Goal: Task Accomplishment & Management: Use online tool/utility

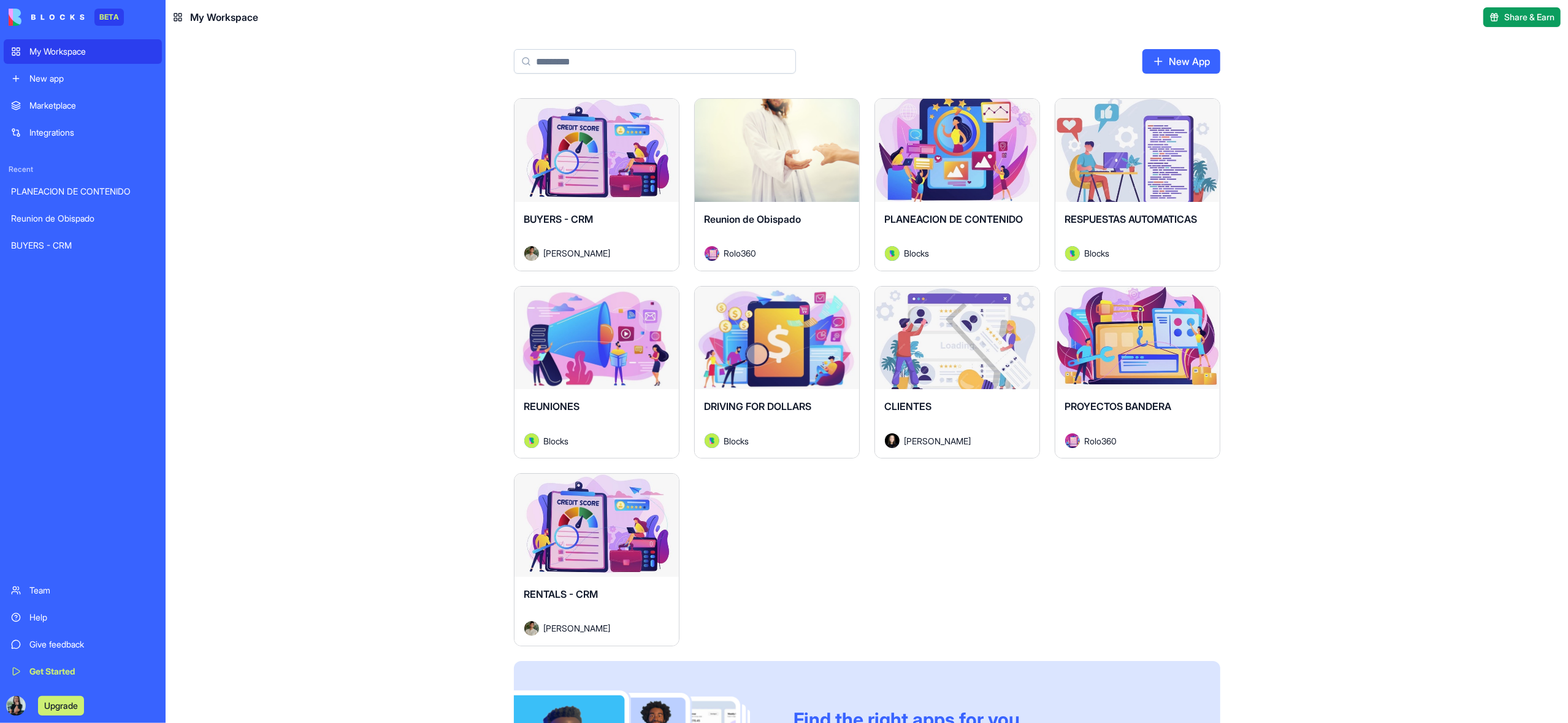
click at [812, 180] on div "Launch" at bounding box center [776, 150] width 164 height 103
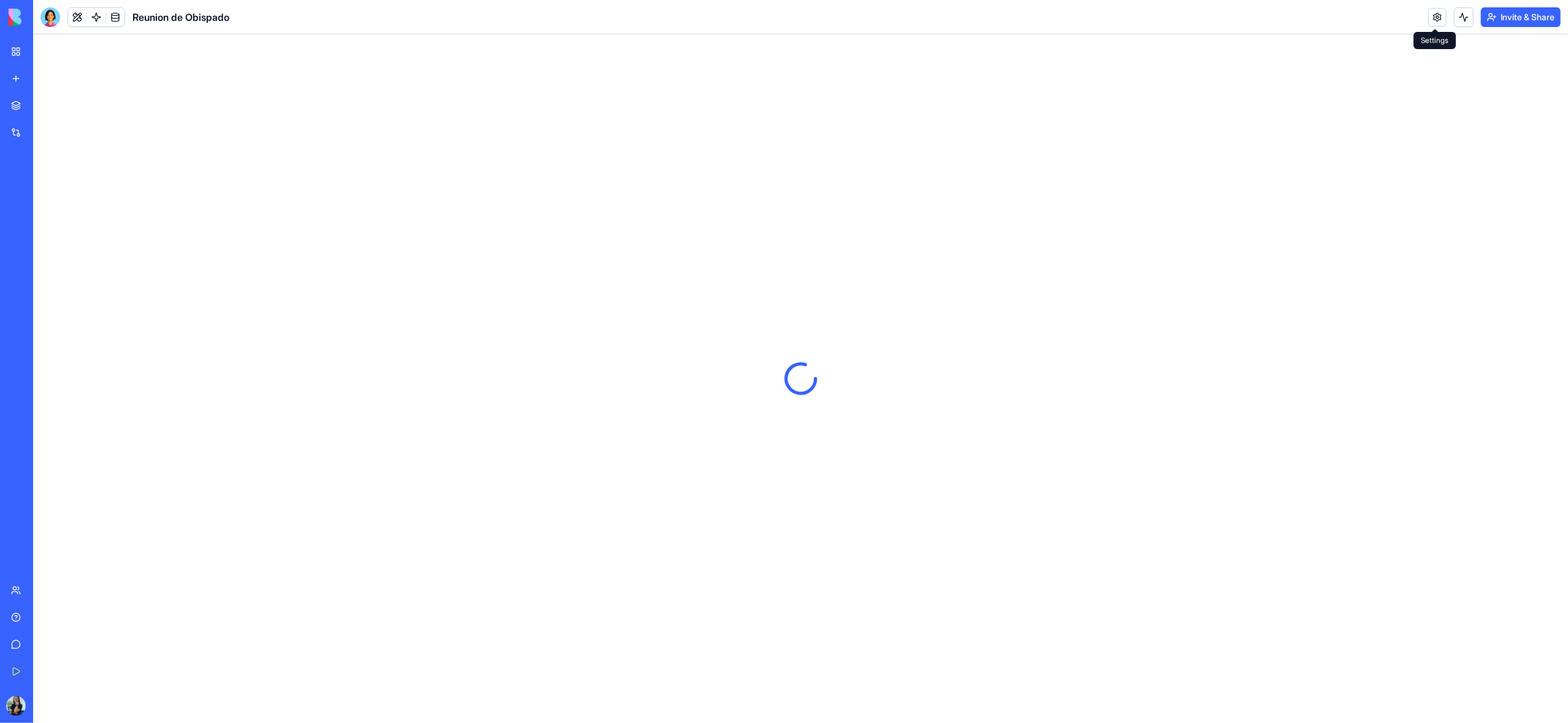
click at [1431, 22] on link at bounding box center [1438, 17] width 19 height 19
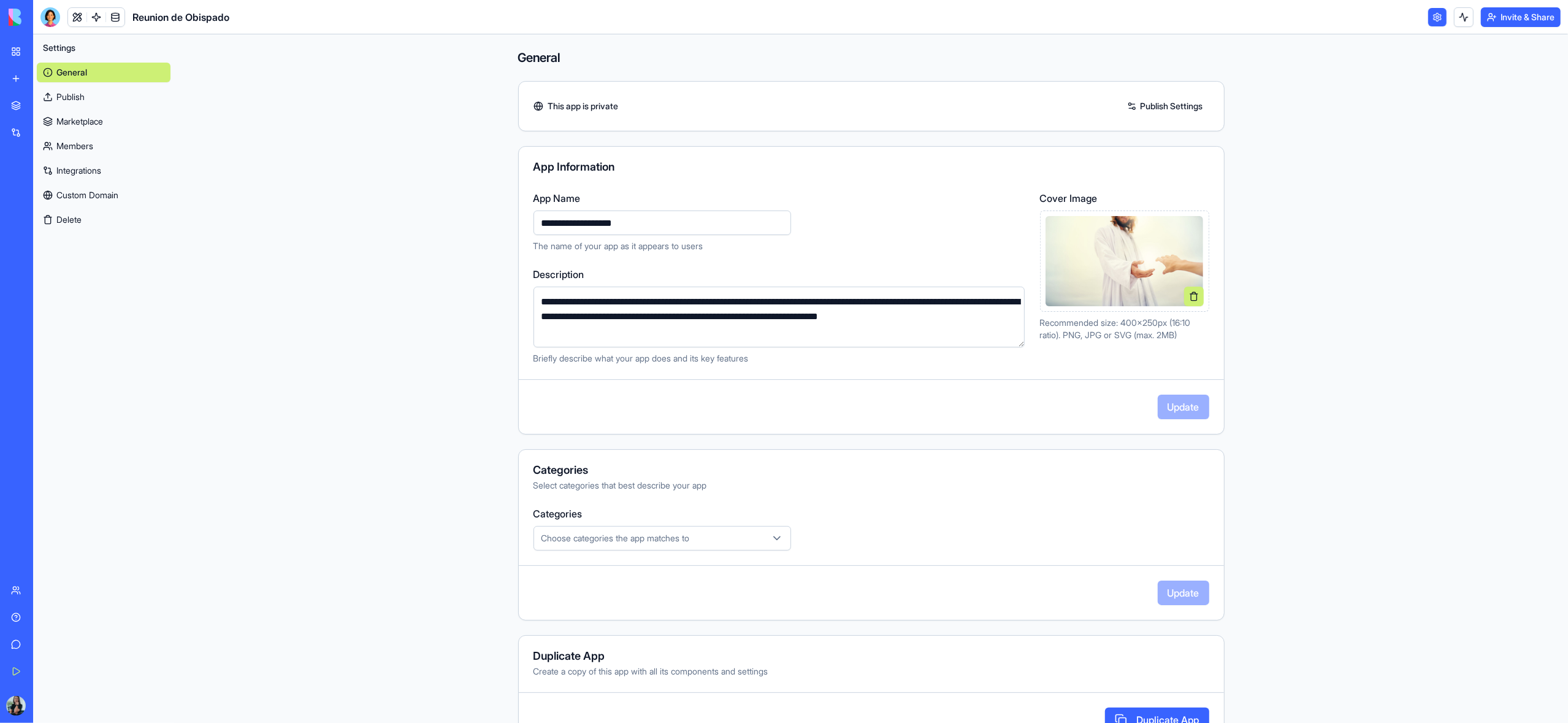
drag, startPoint x: 660, startPoint y: 227, endPoint x: 541, endPoint y: 221, distance: 119.2
click at [541, 221] on input "**********" at bounding box center [662, 222] width 257 height 24
drag, startPoint x: 512, startPoint y: 223, endPoint x: 481, endPoint y: 223, distance: 31.0
click at [481, 223] on div "**********" at bounding box center [871, 398] width 785 height 728
type input "**********"
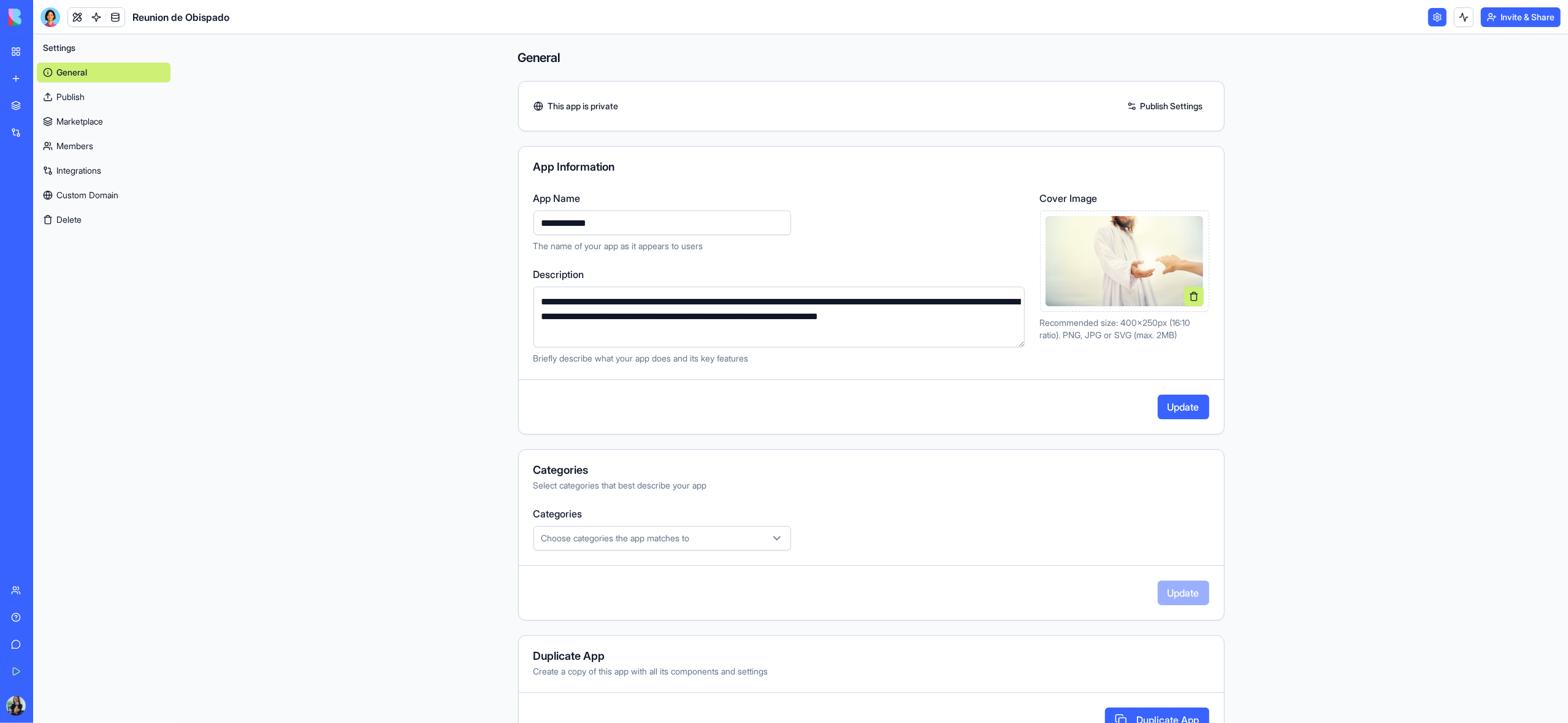
click at [1169, 412] on button "Update" at bounding box center [1183, 407] width 51 height 24
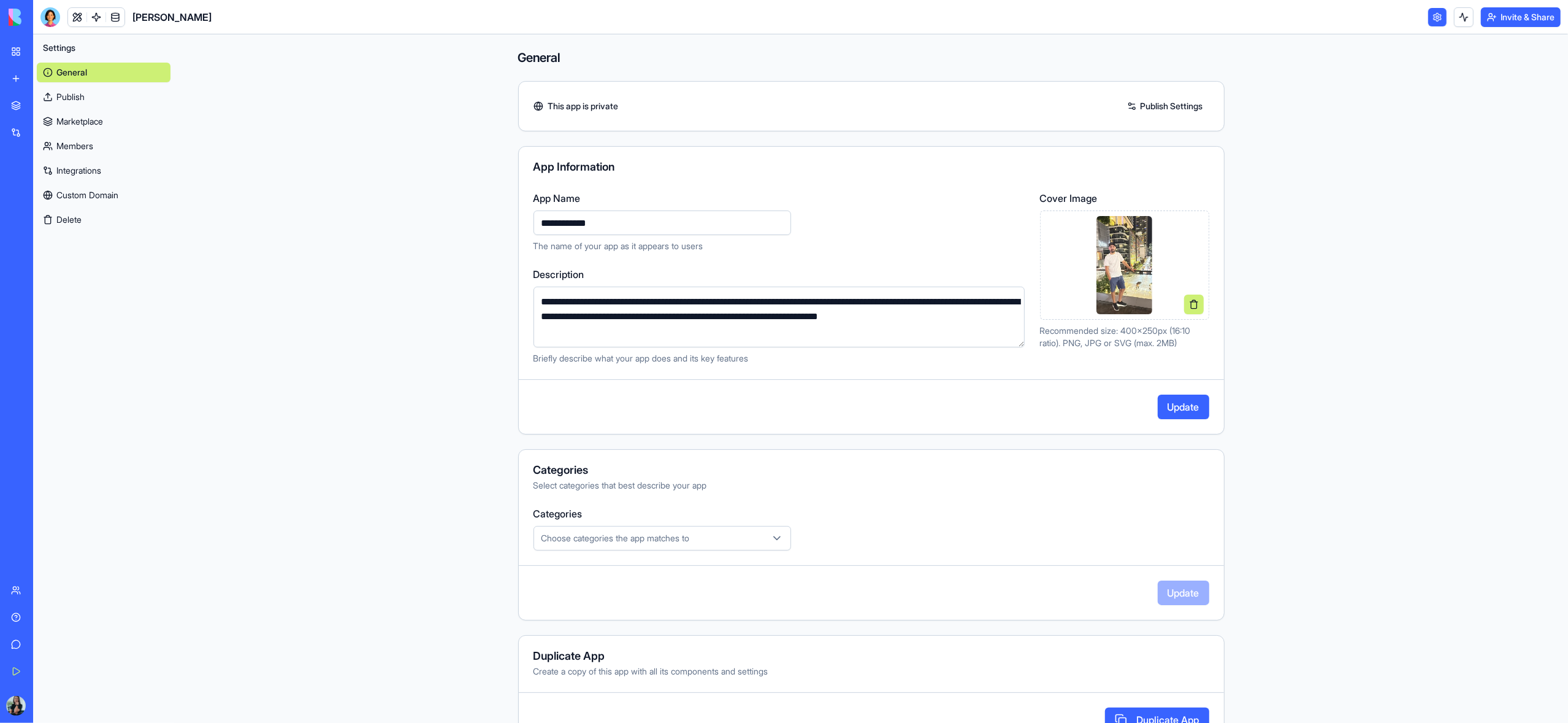
click at [1189, 408] on button "Update" at bounding box center [1183, 407] width 51 height 24
click at [22, 51] on link "My Workspace" at bounding box center [28, 51] width 49 height 24
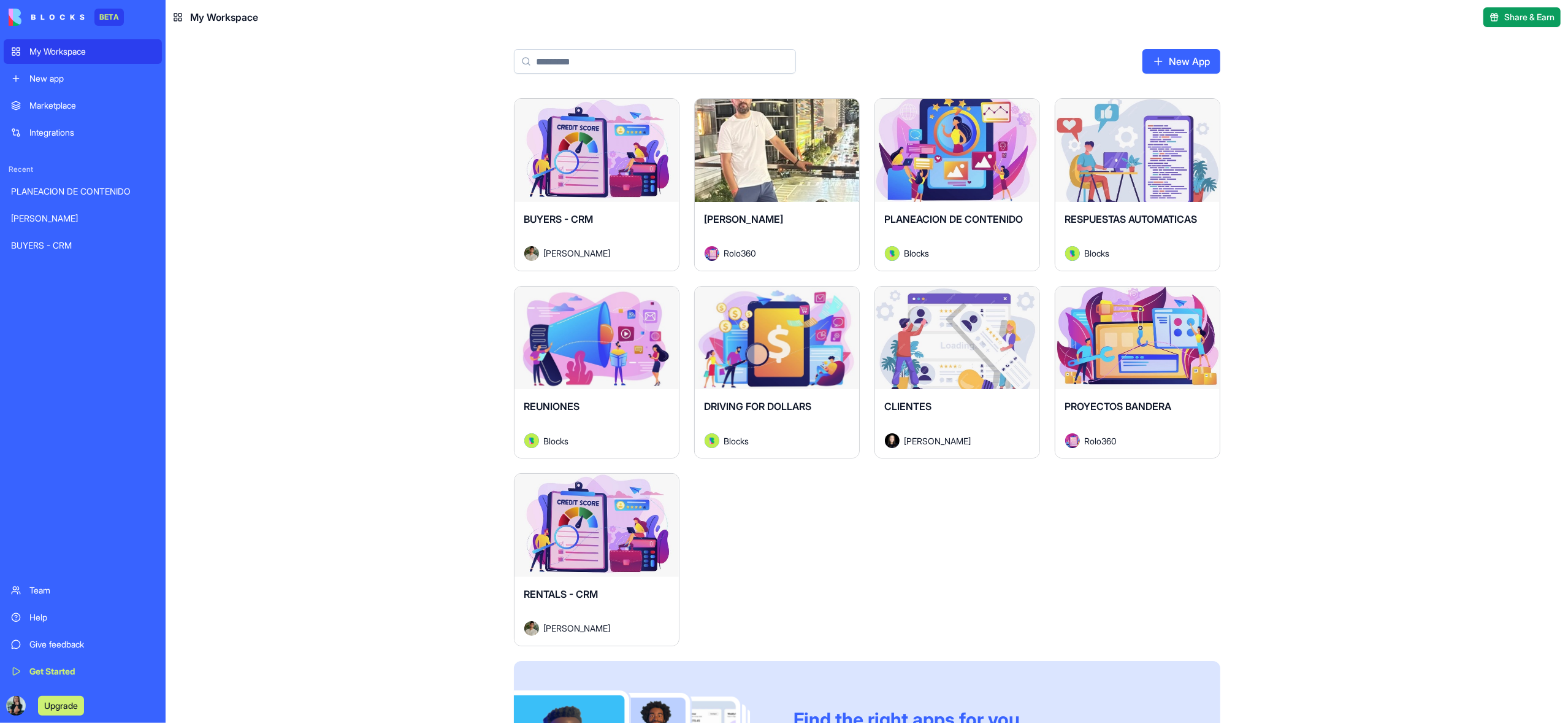
click at [950, 178] on div "Launch" at bounding box center [956, 150] width 164 height 103
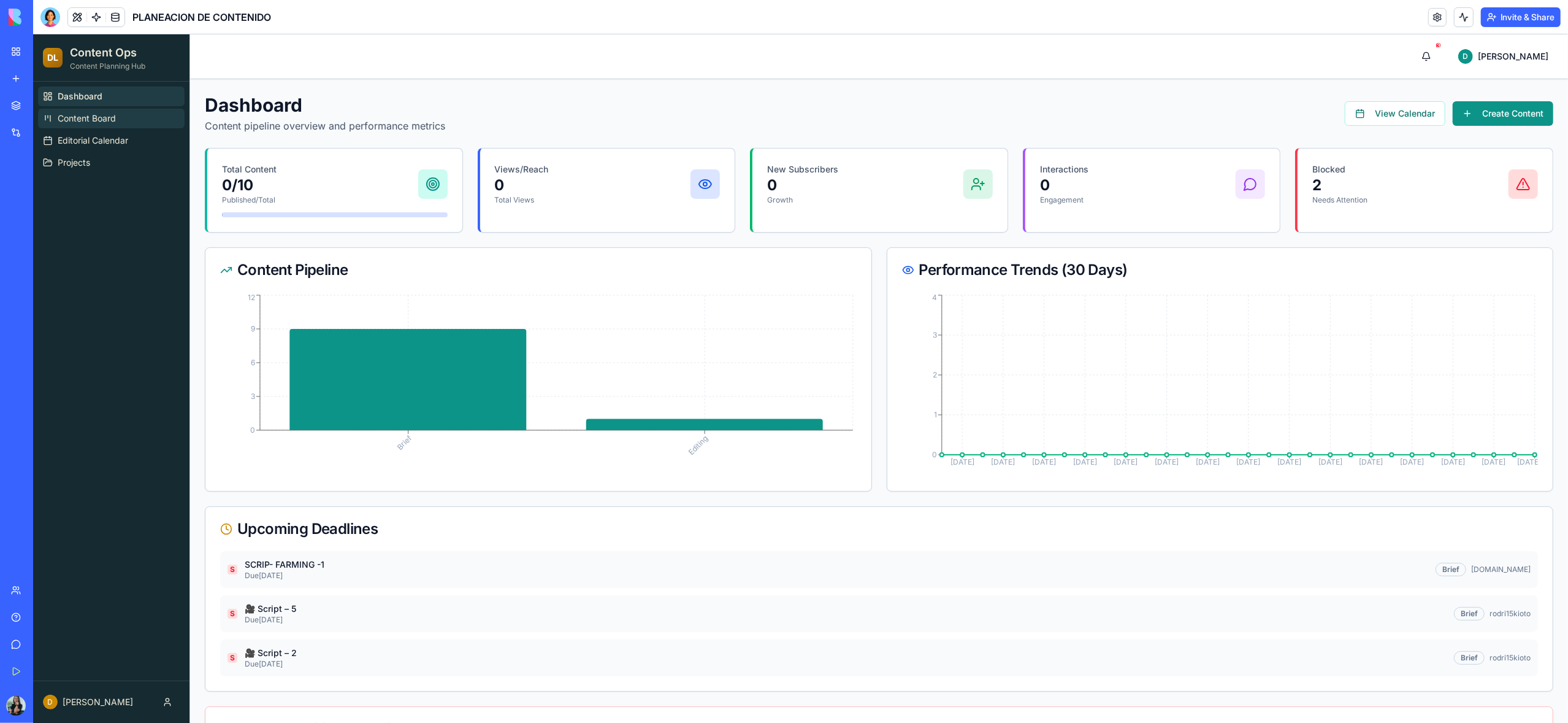
click at [62, 121] on span "Content Board" at bounding box center [87, 118] width 58 height 13
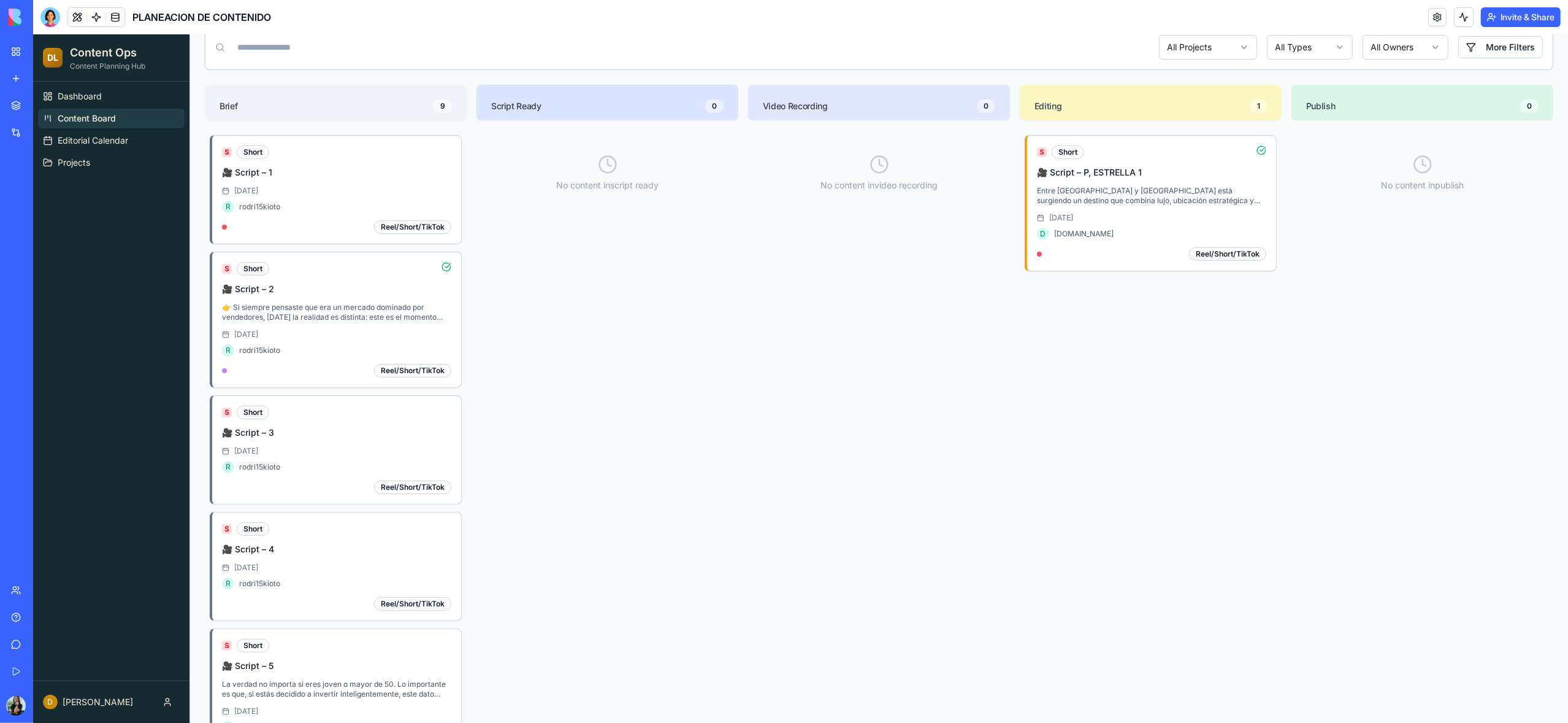
scroll to position [121, 0]
click at [106, 144] on span "Editorial Calendar" at bounding box center [93, 141] width 71 height 13
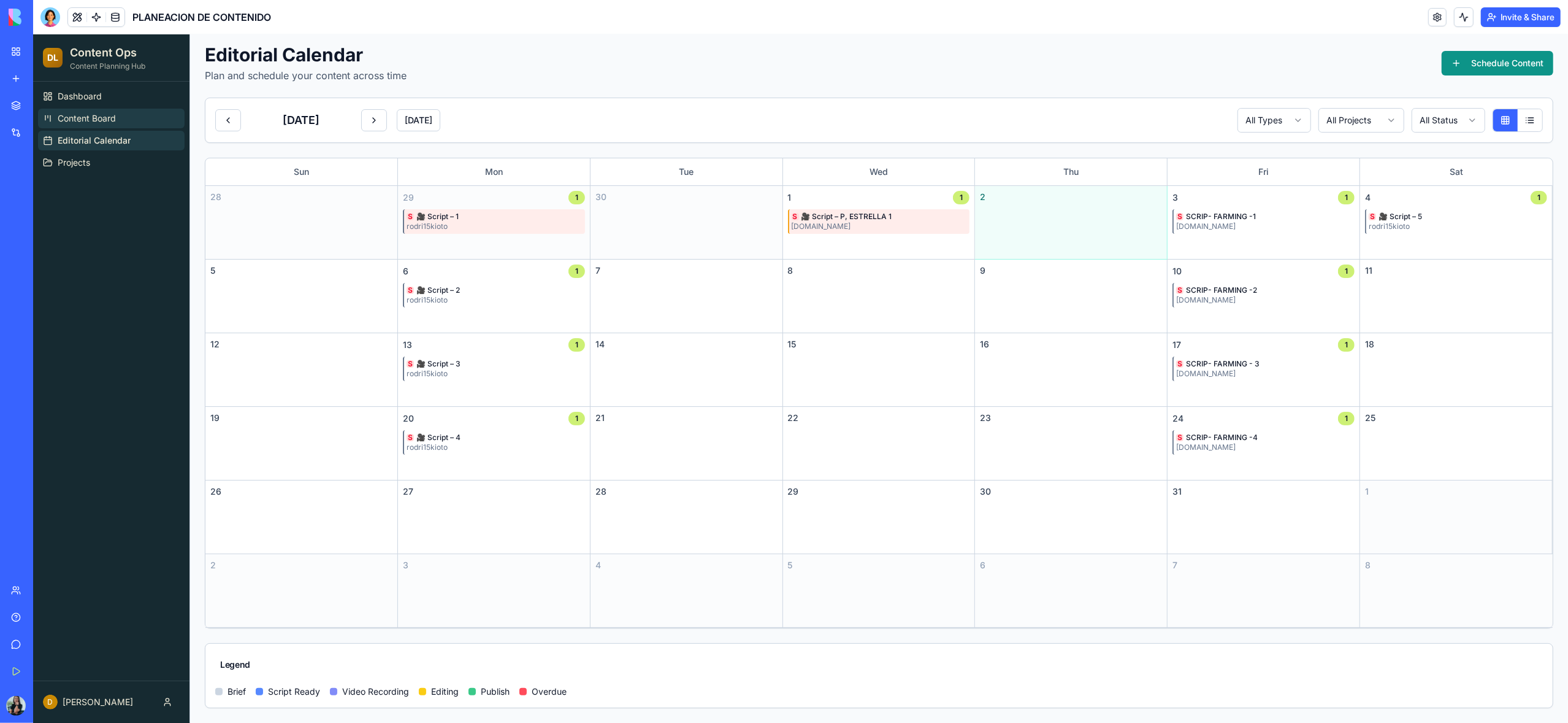
click at [85, 121] on span "Content Board" at bounding box center [87, 118] width 58 height 13
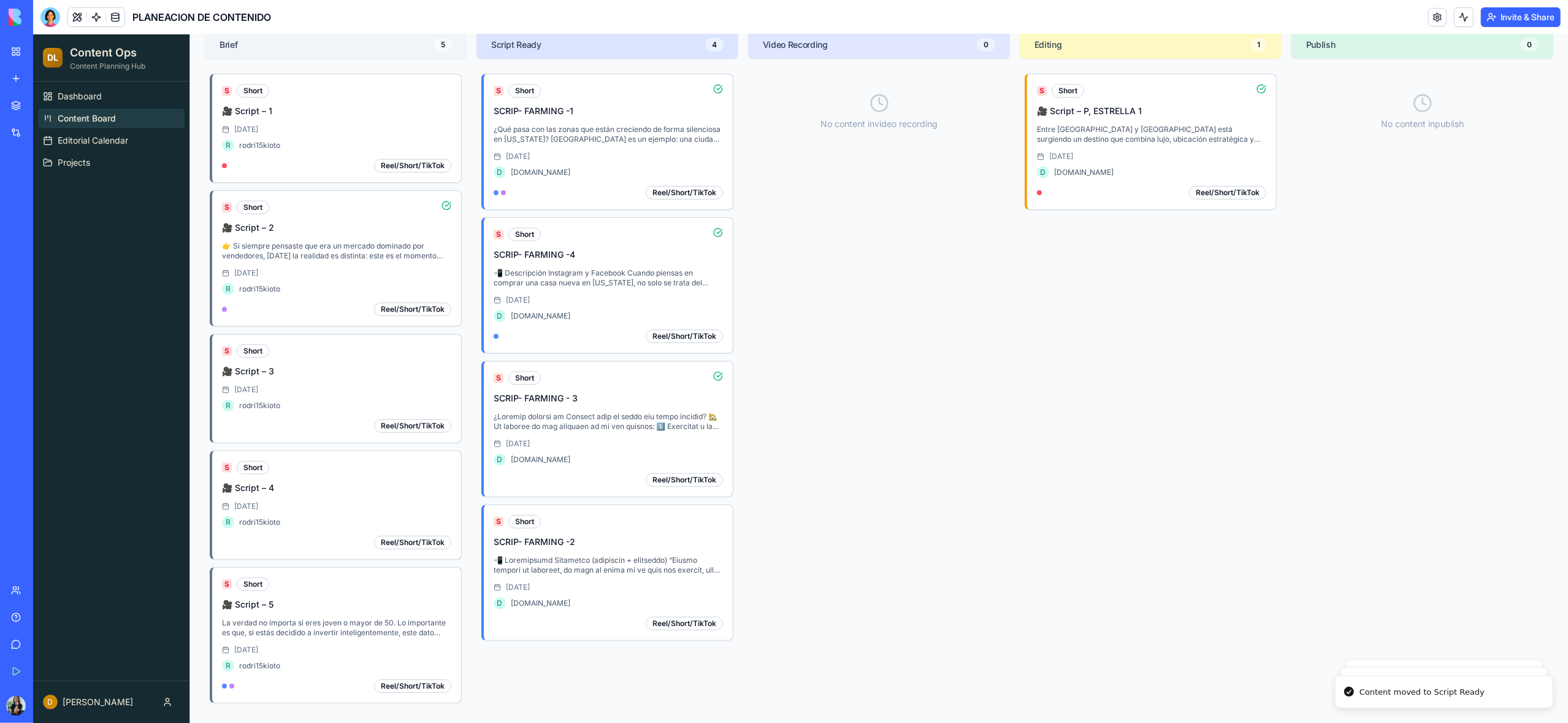
scroll to position [139, 0]
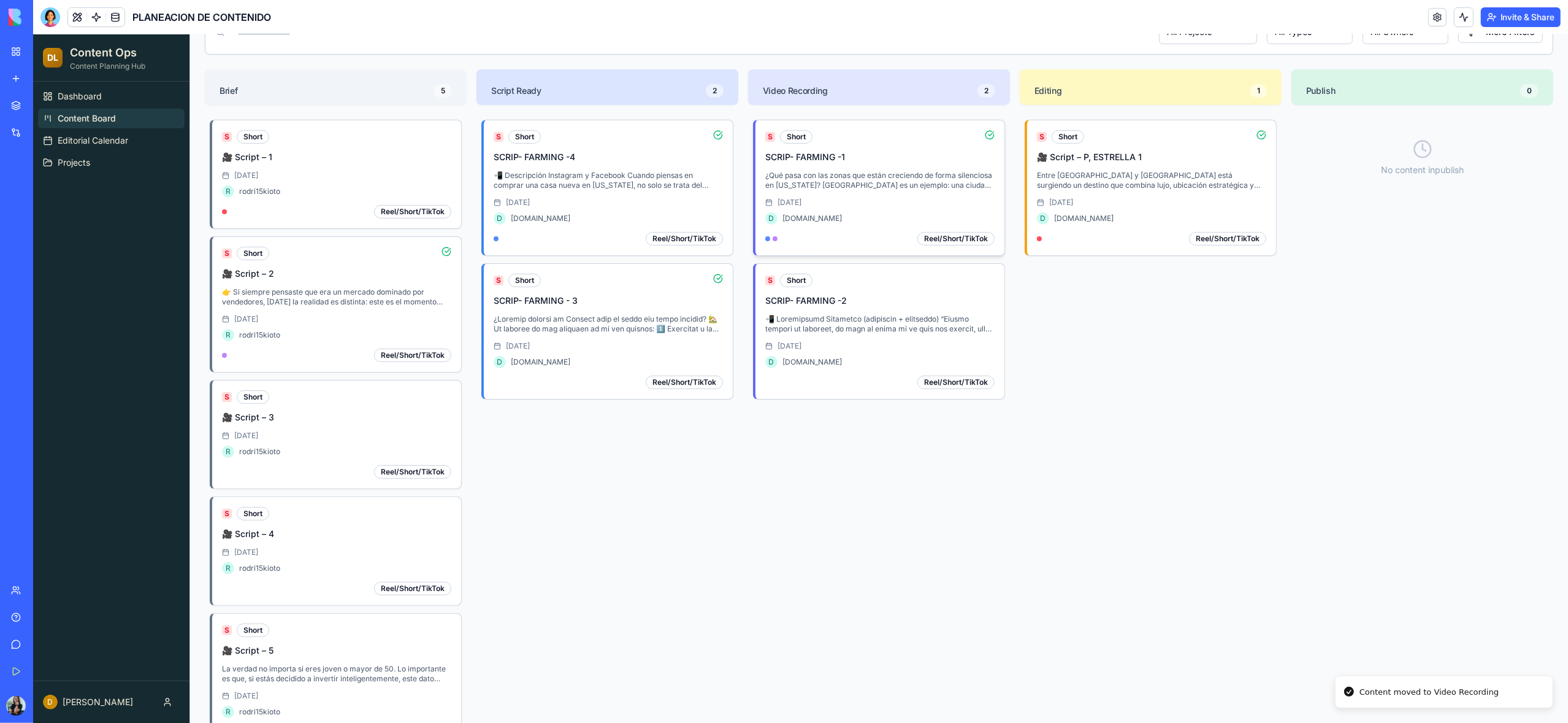
click at [882, 173] on p "¿Qué pasa con las zonas que están creciendo de forma silenciosa en Florida? Win…" at bounding box center [880, 180] width 230 height 19
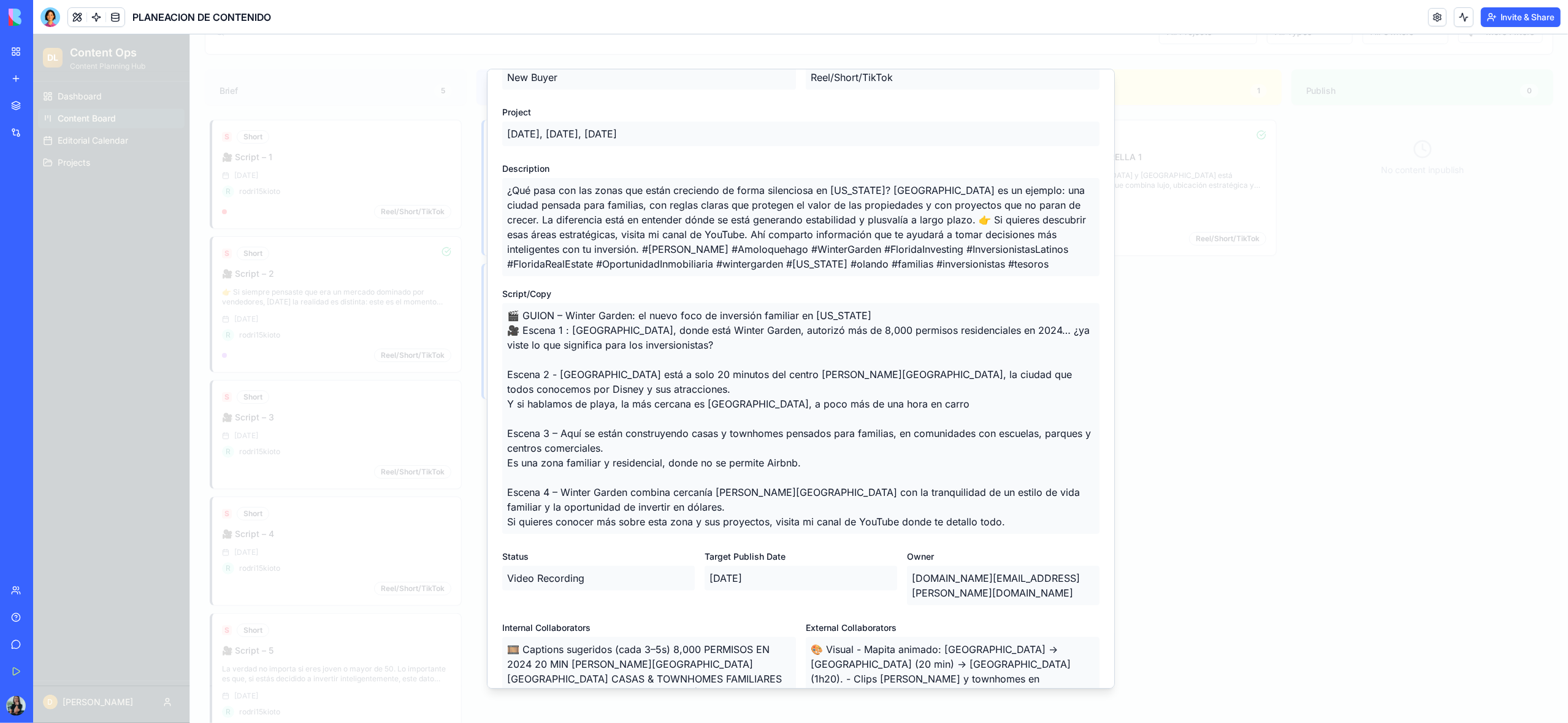
scroll to position [389, 0]
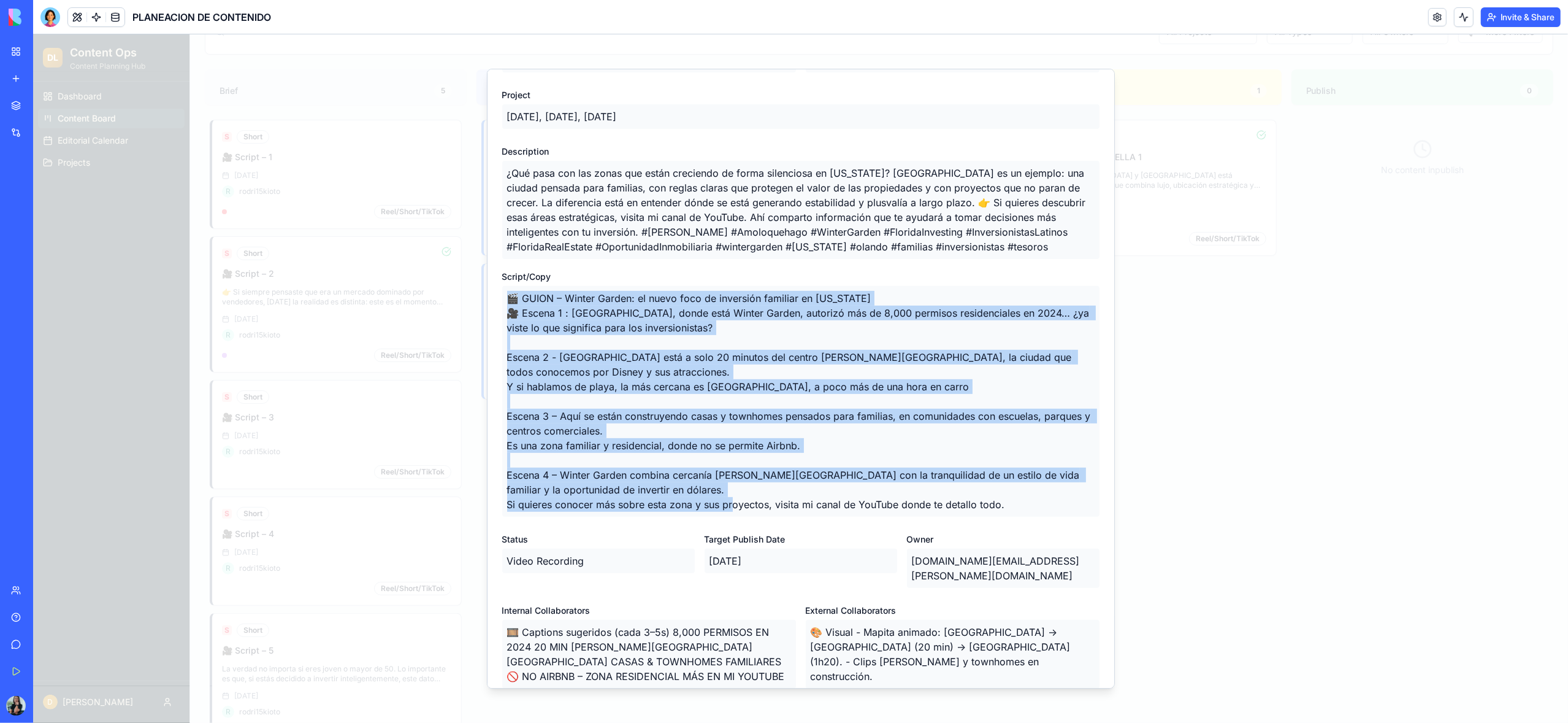
drag, startPoint x: 1009, startPoint y: 506, endPoint x: 511, endPoint y: 303, distance: 537.8
click at [511, 303] on p "🎬 GUION – Winter Garden: el nuevo foco de inversión familiar en Florida 🎥 Escen…" at bounding box center [801, 401] width 597 height 231
copy p "🎬 GUION – Winter Garden: el nuevo foco de inversión familiar en Florida 🎥 Escen…"
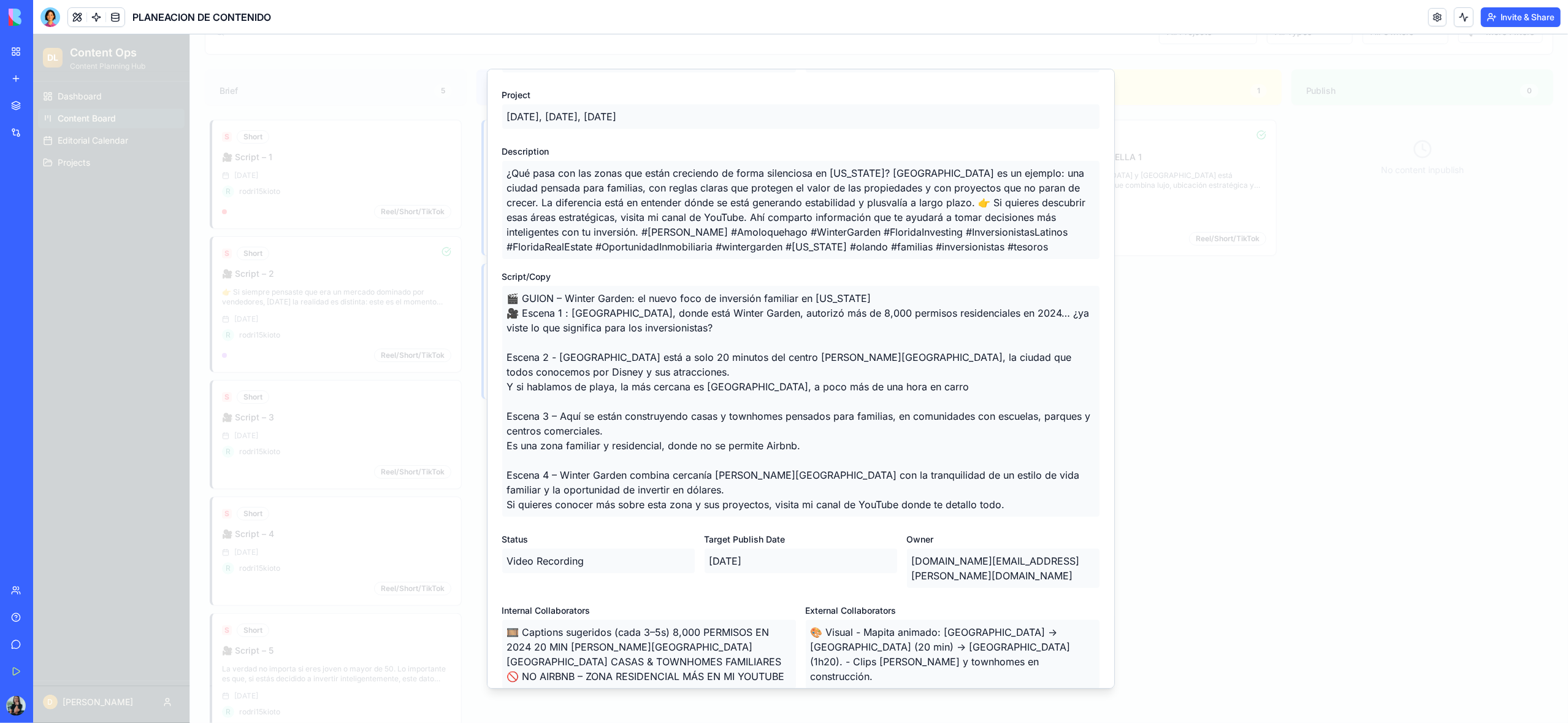
click at [1067, 98] on div "Project Monday, Wednesday, Friday" at bounding box center [801, 109] width 597 height 42
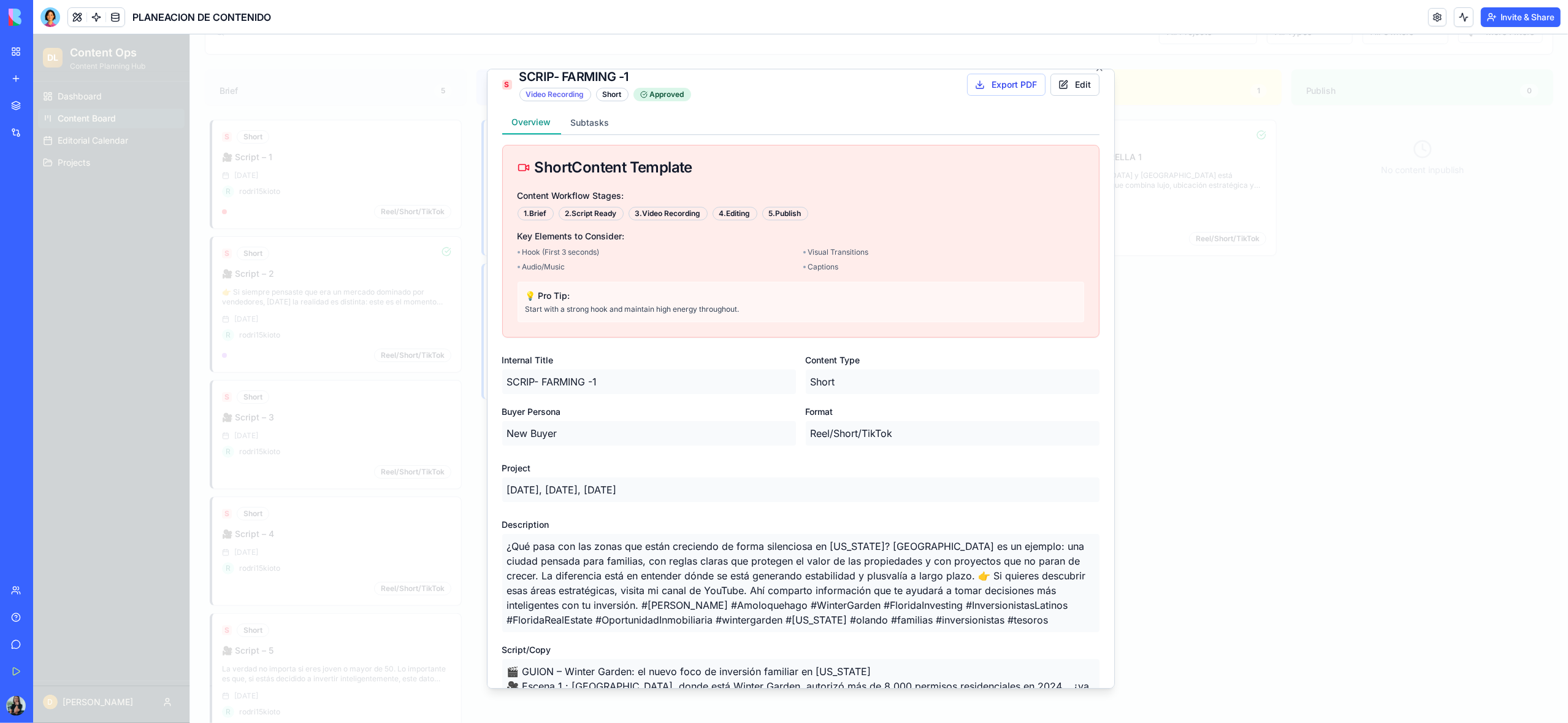
scroll to position [0, 0]
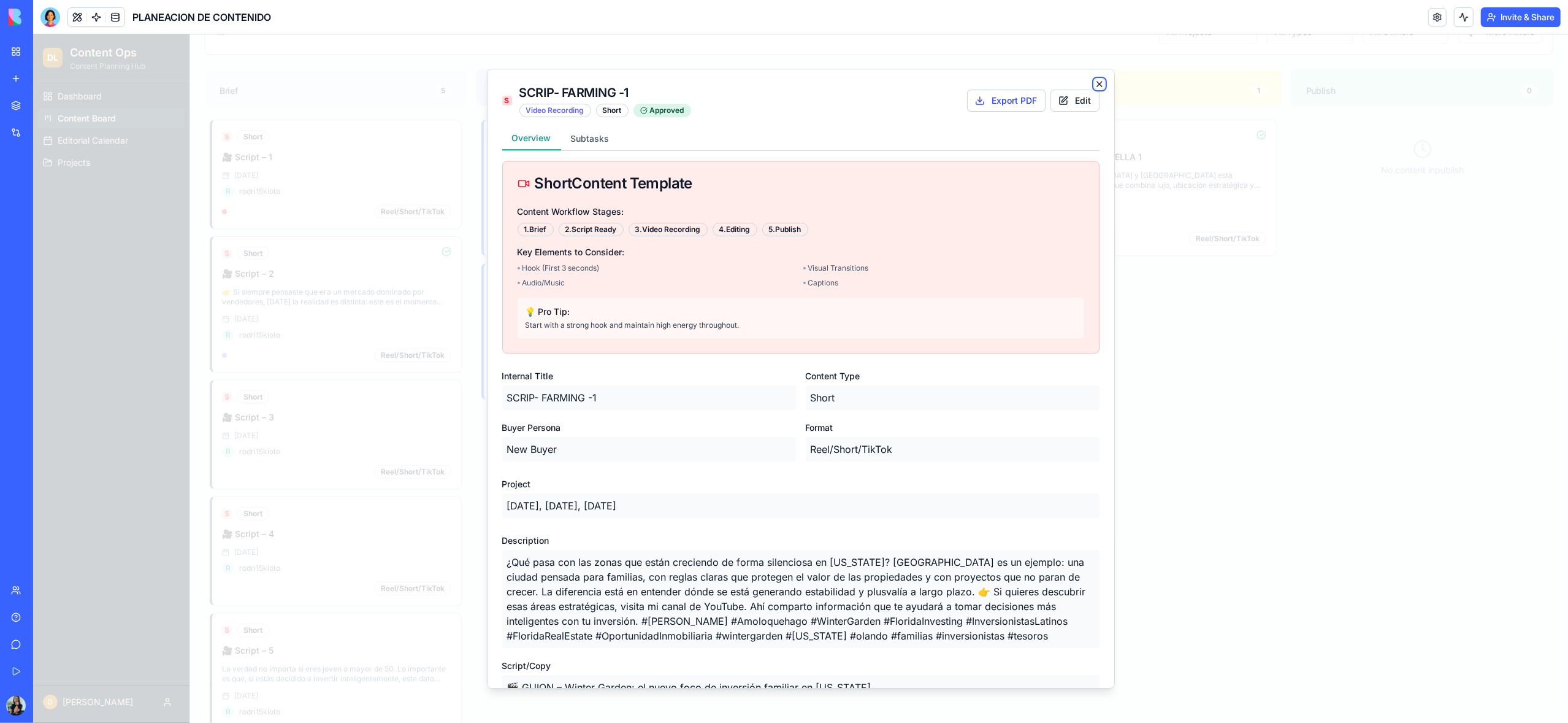
click at [1099, 84] on icon "button" at bounding box center [1099, 84] width 5 height 5
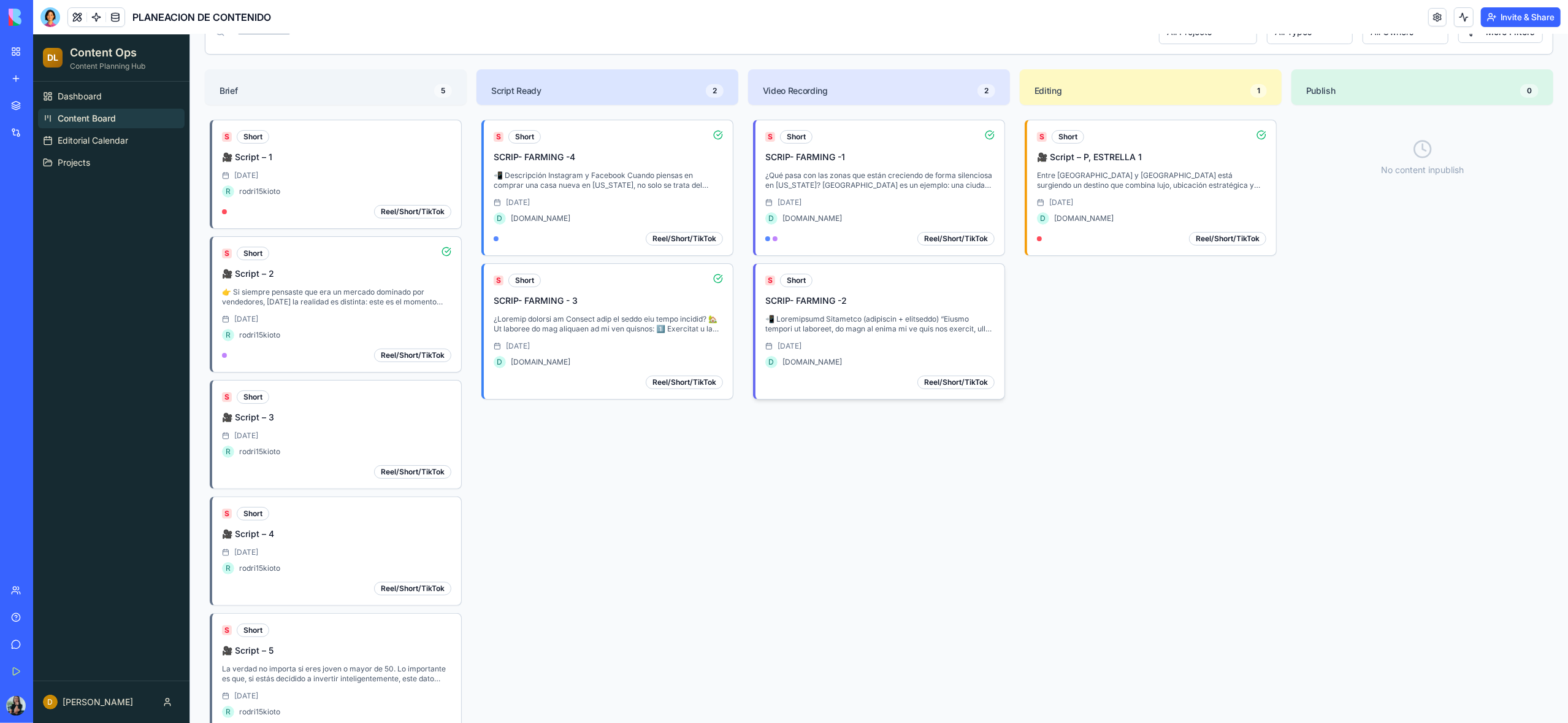
click at [877, 334] on p at bounding box center [880, 323] width 230 height 19
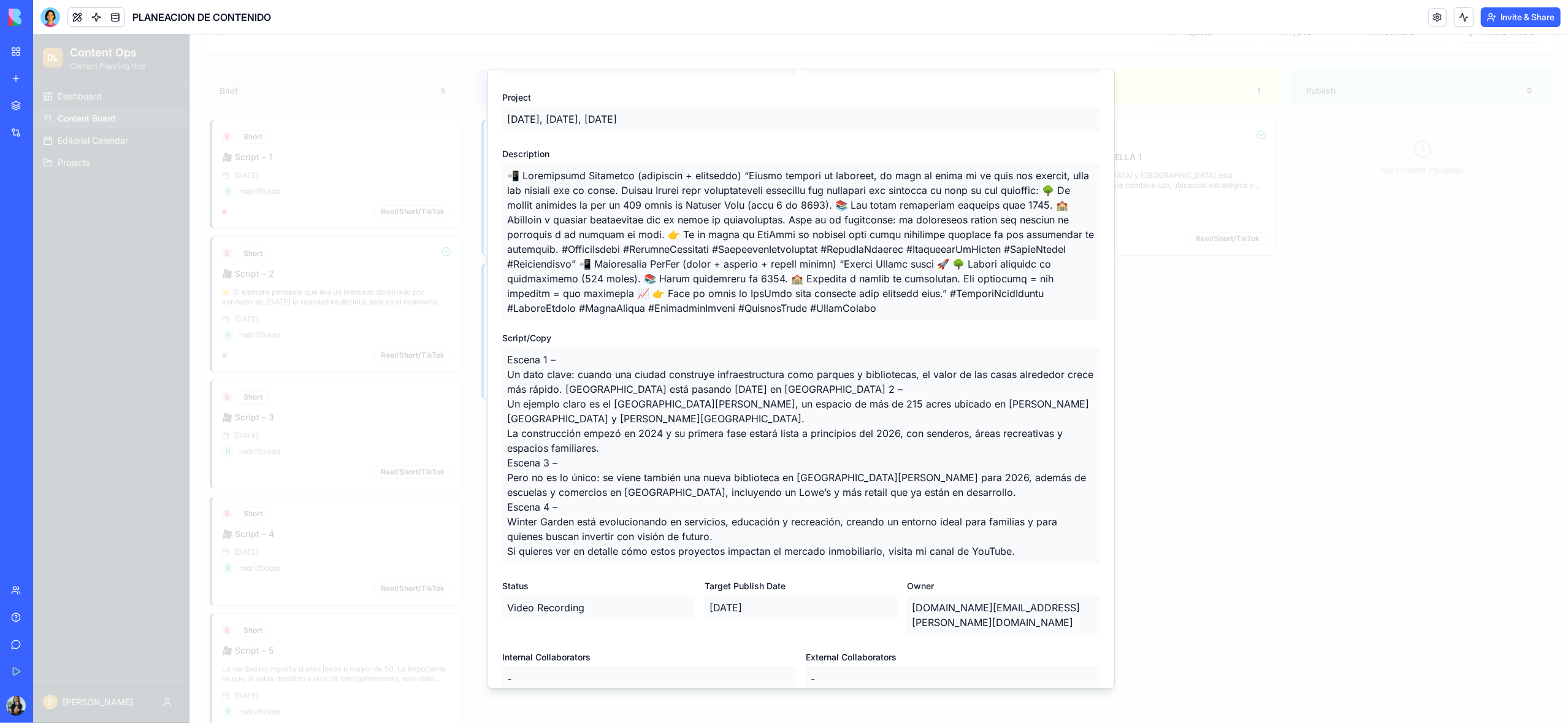
scroll to position [443, 0]
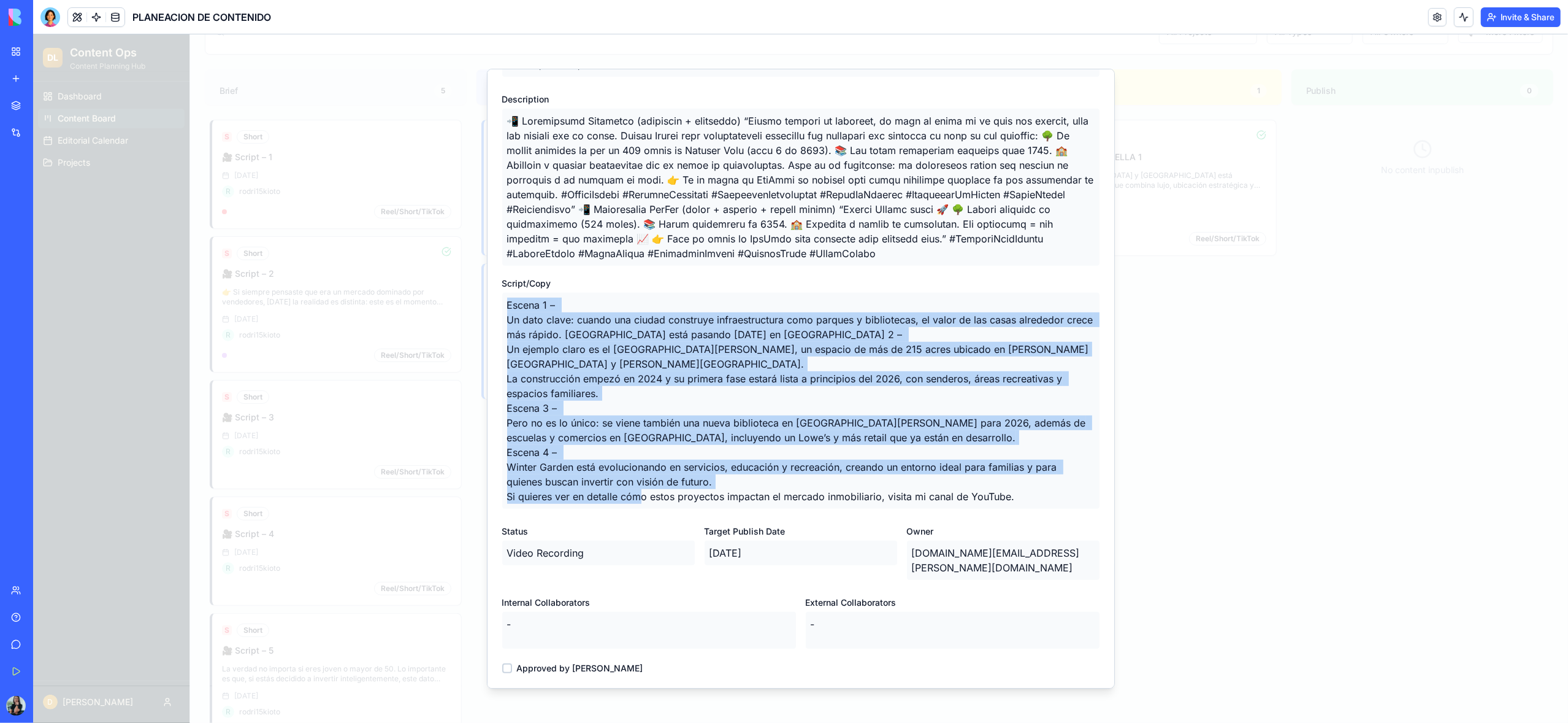
drag, startPoint x: 508, startPoint y: 306, endPoint x: 1028, endPoint y: 508, distance: 557.9
click at [1028, 508] on p "Escena 1 – Un dato clave: cuando una ciudad construye infraestructura como parq…" at bounding box center [801, 401] width 597 height 216
copy p "Escena 1 – Un dato clave: cuando una ciudad construye infraestructura como parq…"
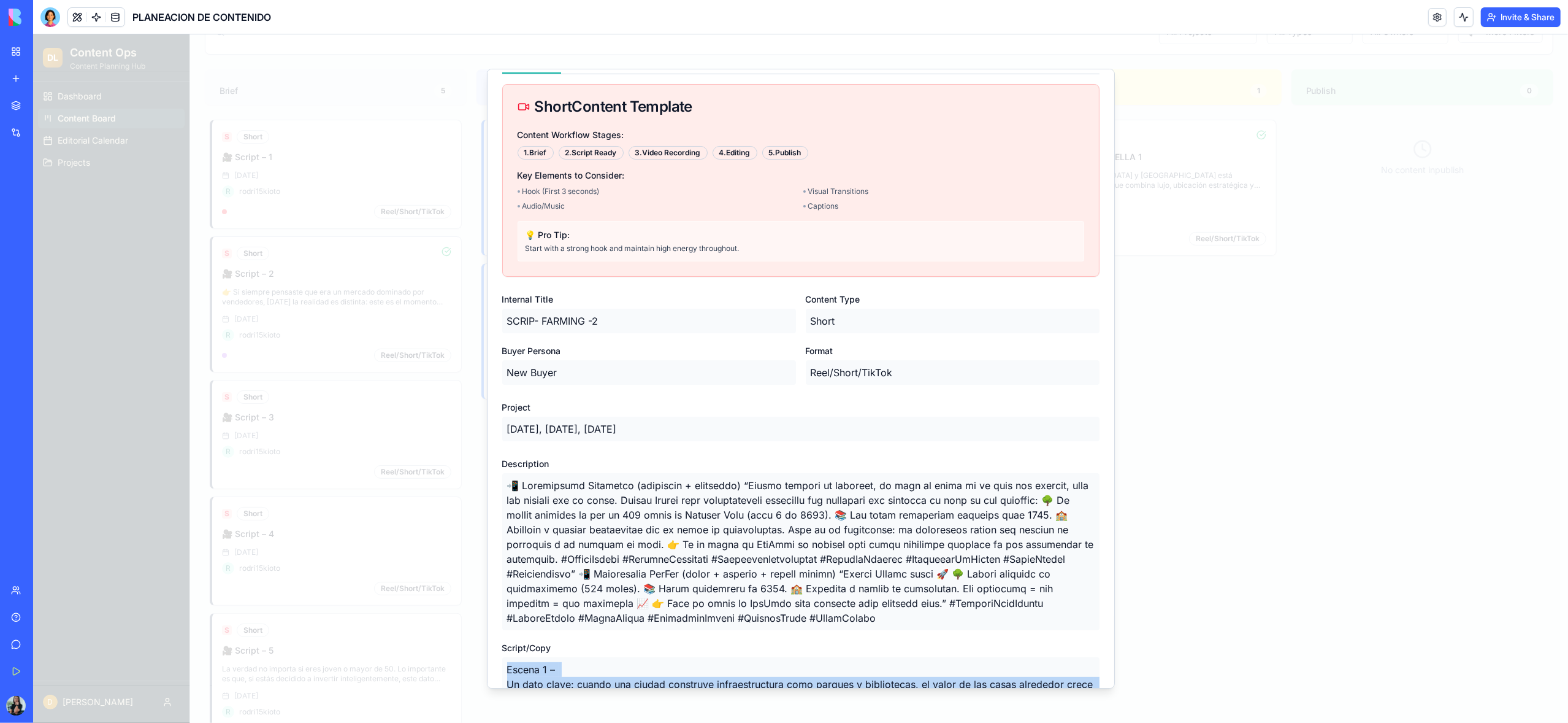
scroll to position [0, 0]
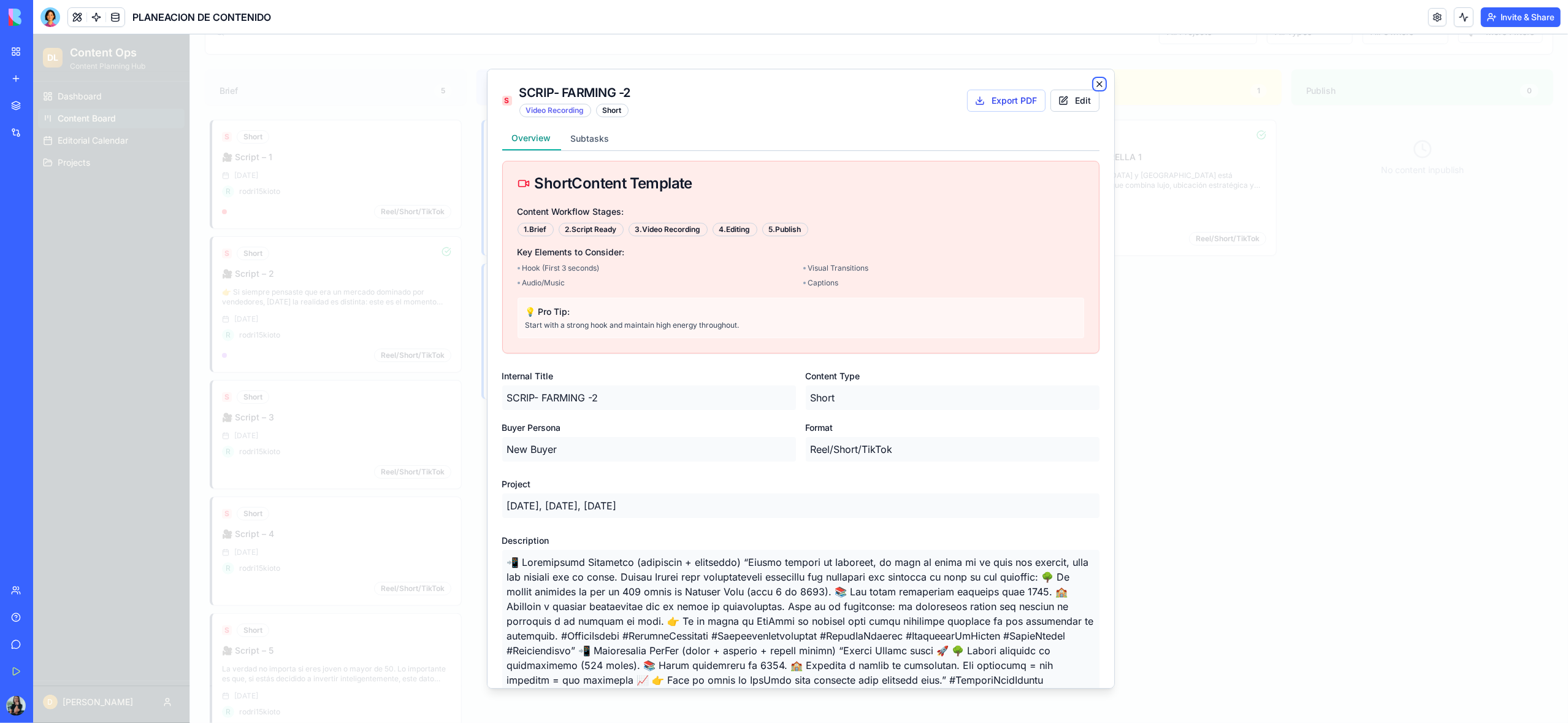
click at [1099, 85] on icon "button" at bounding box center [1099, 84] width 5 height 5
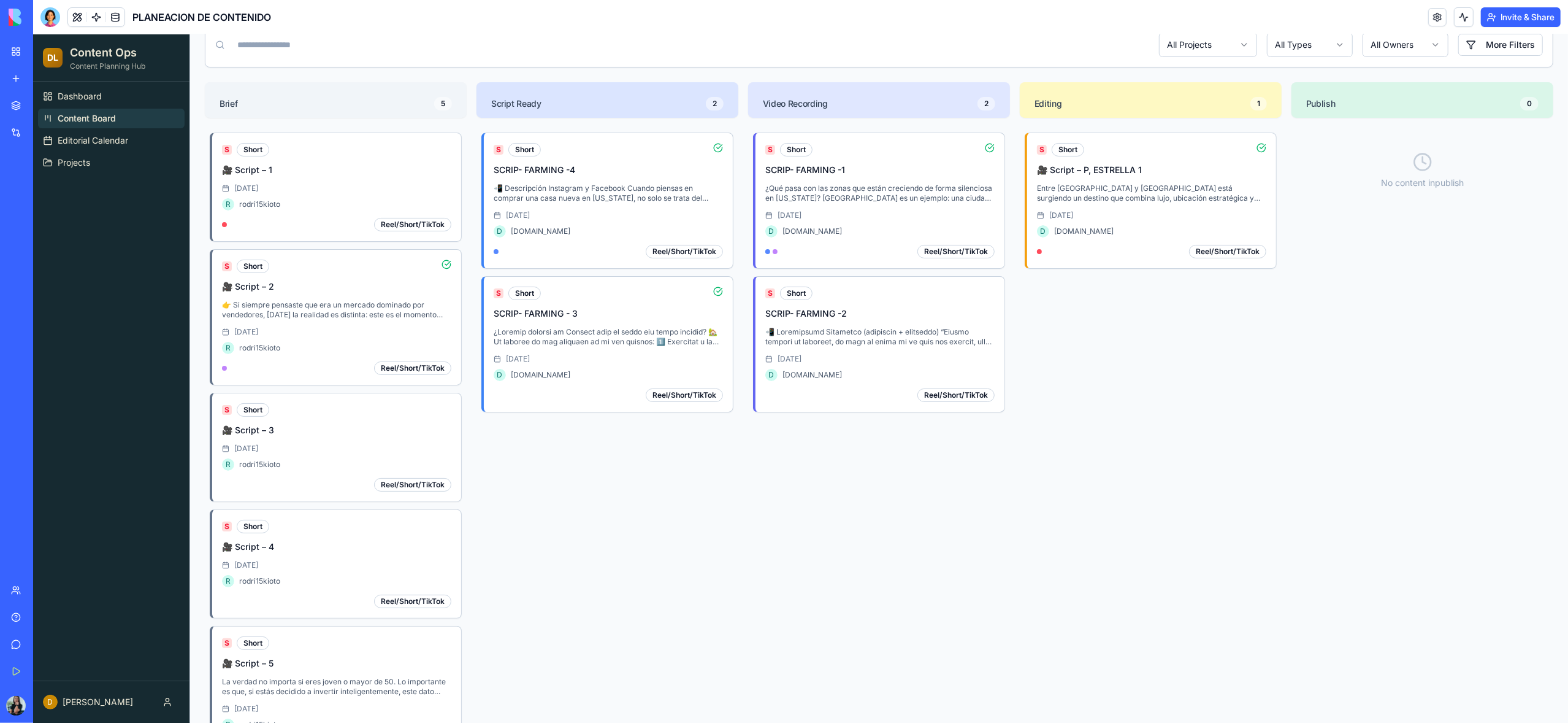
scroll to position [144, 0]
